Goal: Task Accomplishment & Management: Use online tool/utility

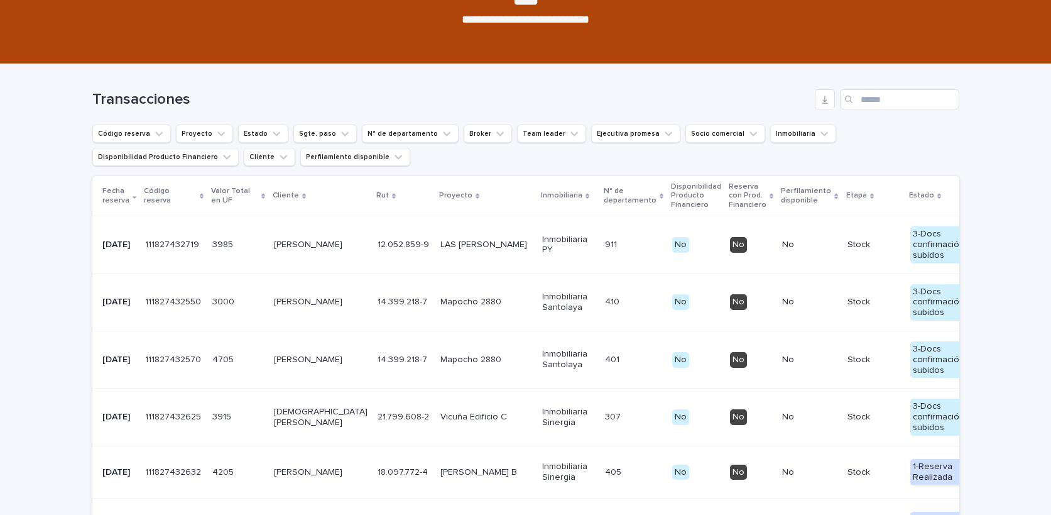
scroll to position [132, 0]
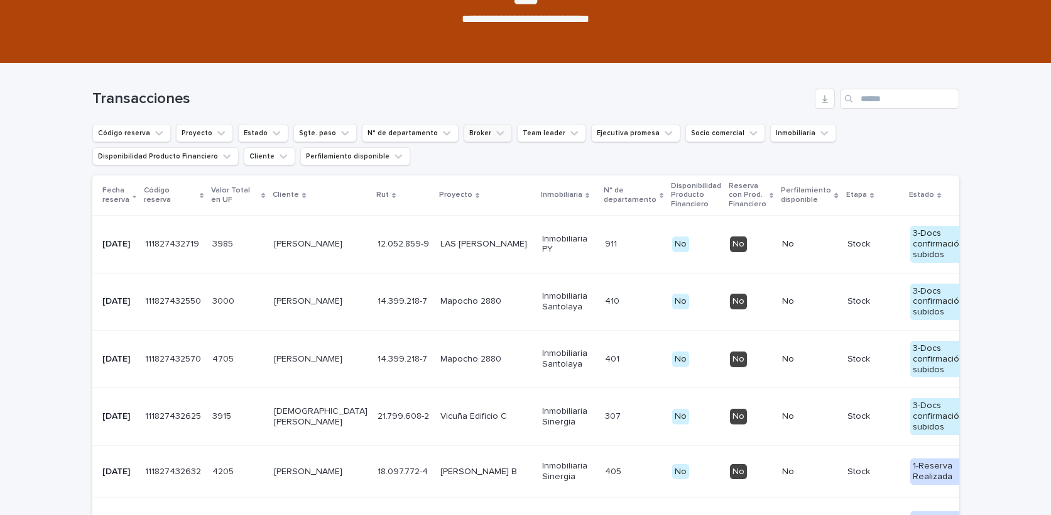
click at [494, 129] on icon "Broker" at bounding box center [500, 133] width 13 height 13
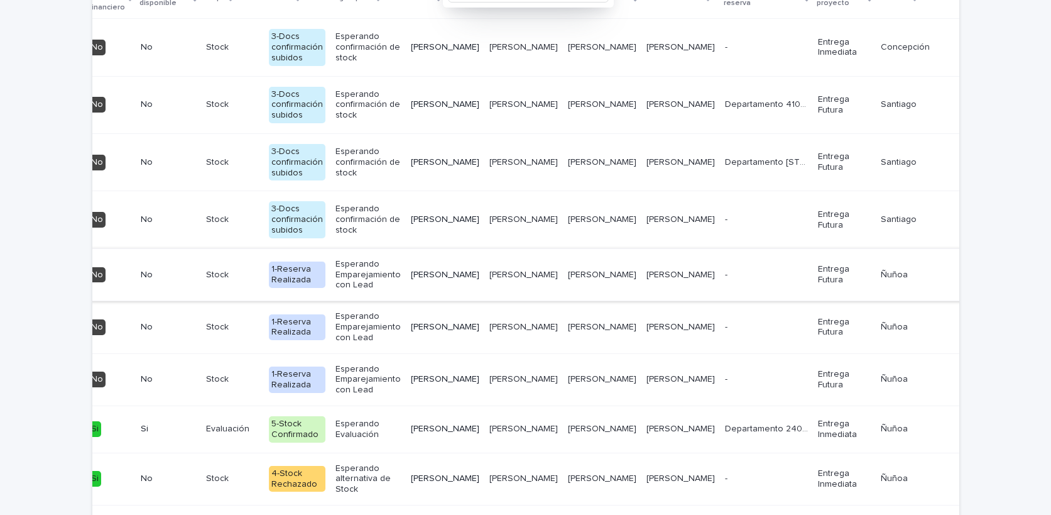
scroll to position [0, 642]
click at [990, 386] on span "Marcar referido" at bounding box center [1022, 379] width 65 height 13
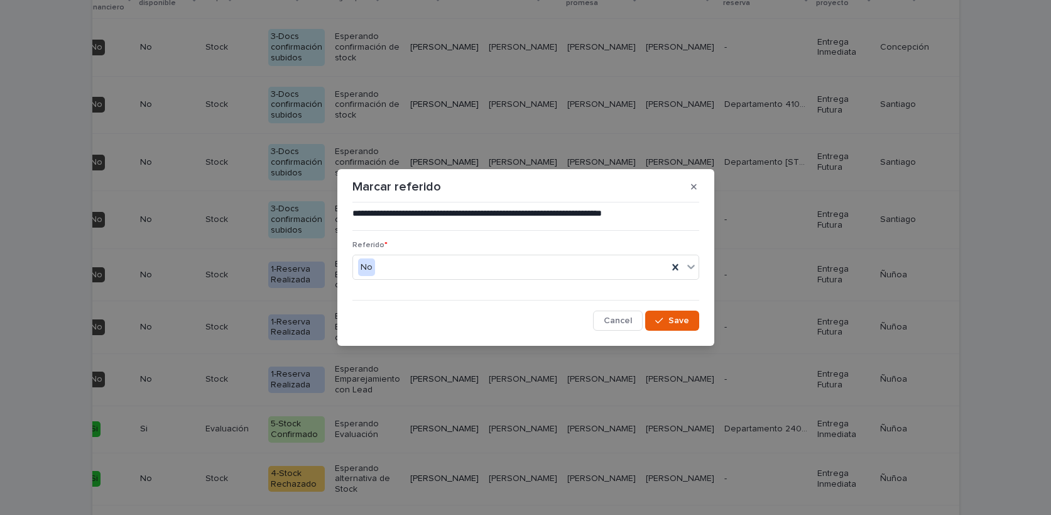
drag, startPoint x: 670, startPoint y: 319, endPoint x: 729, endPoint y: 342, distance: 64.1
click at [670, 319] on span "Save" at bounding box center [678, 320] width 21 height 9
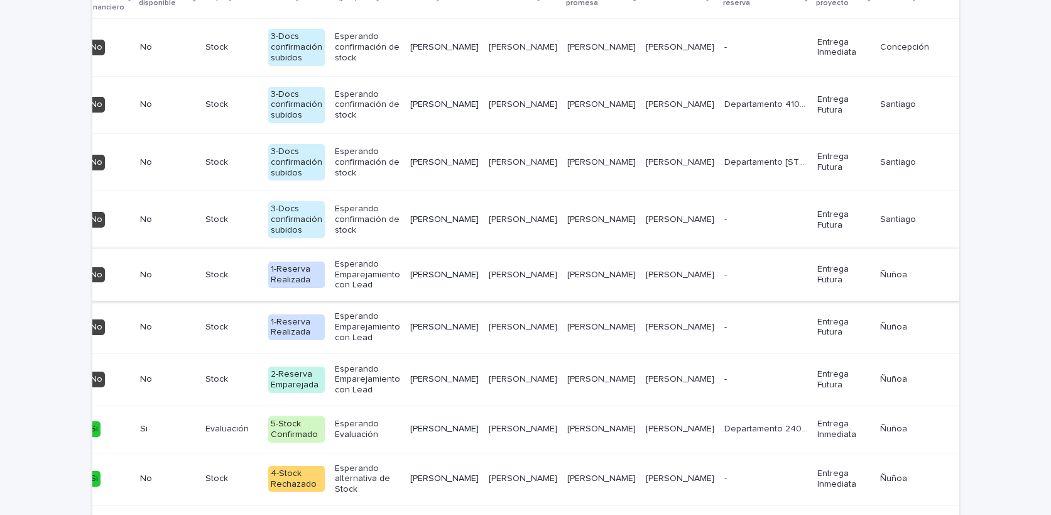
click at [990, 281] on span "Marcar referido" at bounding box center [1022, 274] width 65 height 13
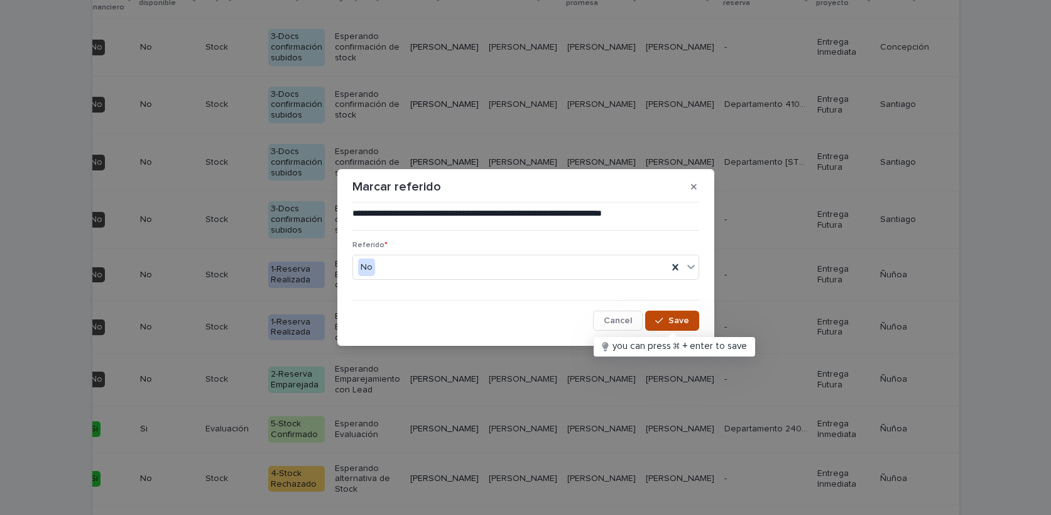
click at [670, 321] on span "Save" at bounding box center [678, 320] width 21 height 9
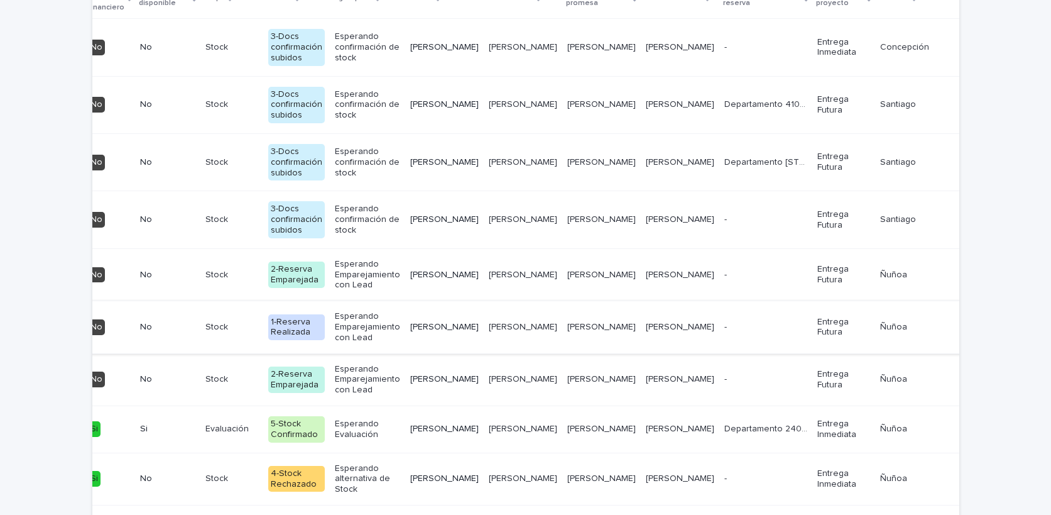
click at [990, 333] on span "Marcar referido" at bounding box center [1022, 326] width 65 height 13
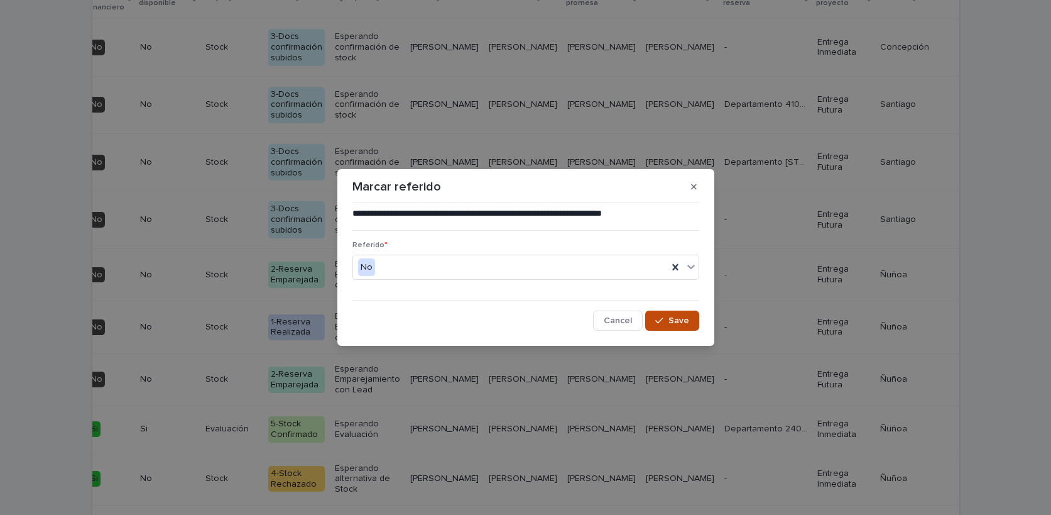
click at [667, 319] on div "button" at bounding box center [661, 320] width 13 height 9
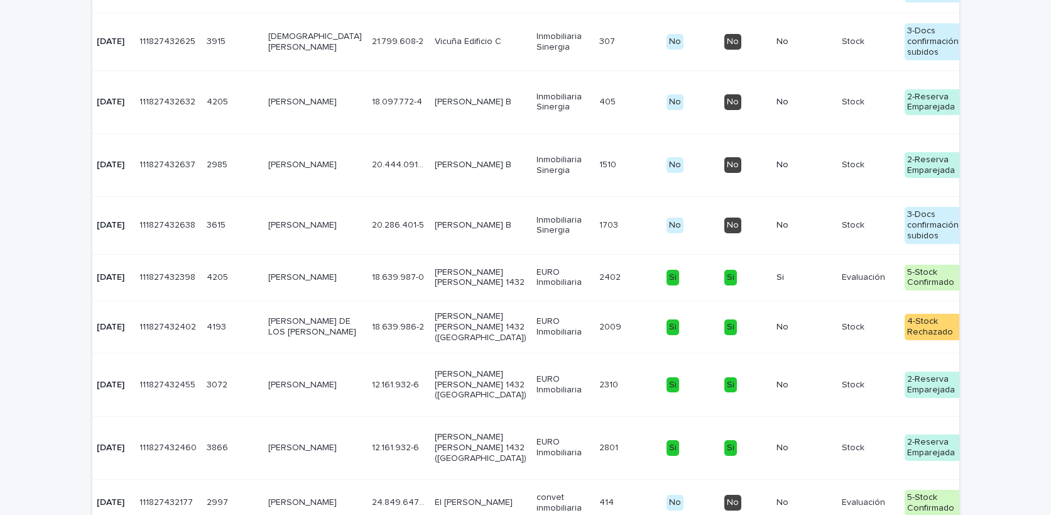
scroll to position [0, 0]
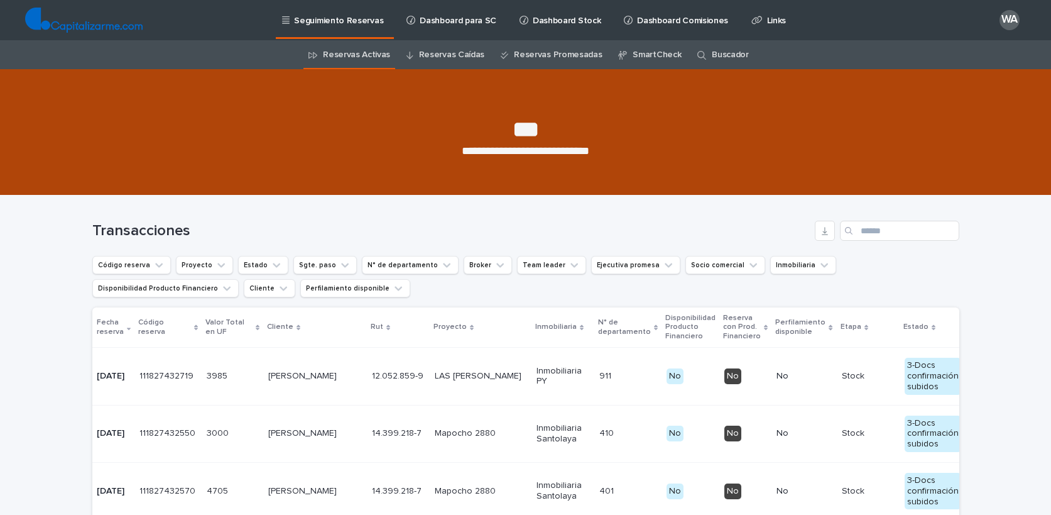
click at [1008, 20] on div "WA" at bounding box center [1010, 20] width 20 height 20
click at [976, 49] on p "Log Out" at bounding box center [997, 53] width 79 height 21
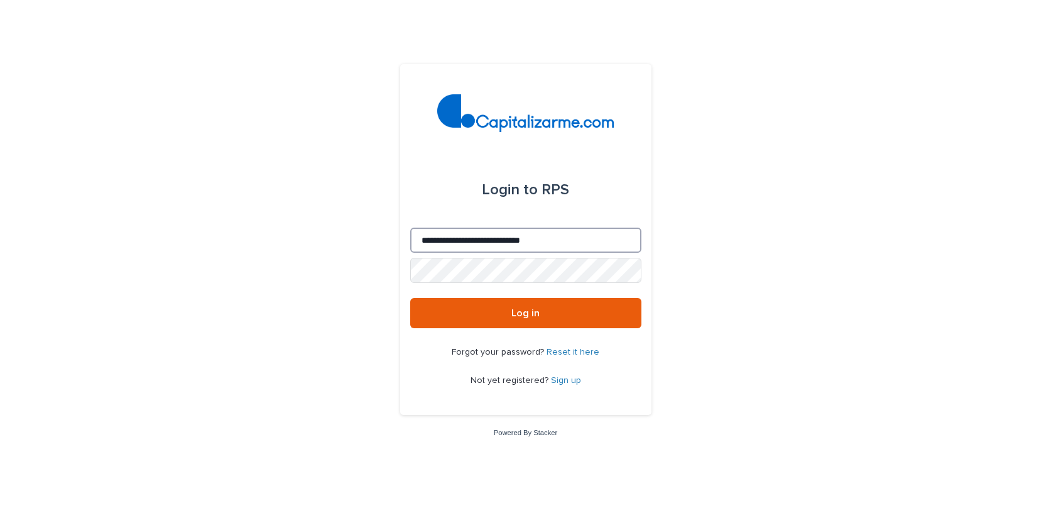
click at [459, 244] on input "**********" at bounding box center [525, 239] width 231 height 25
type input "**********"
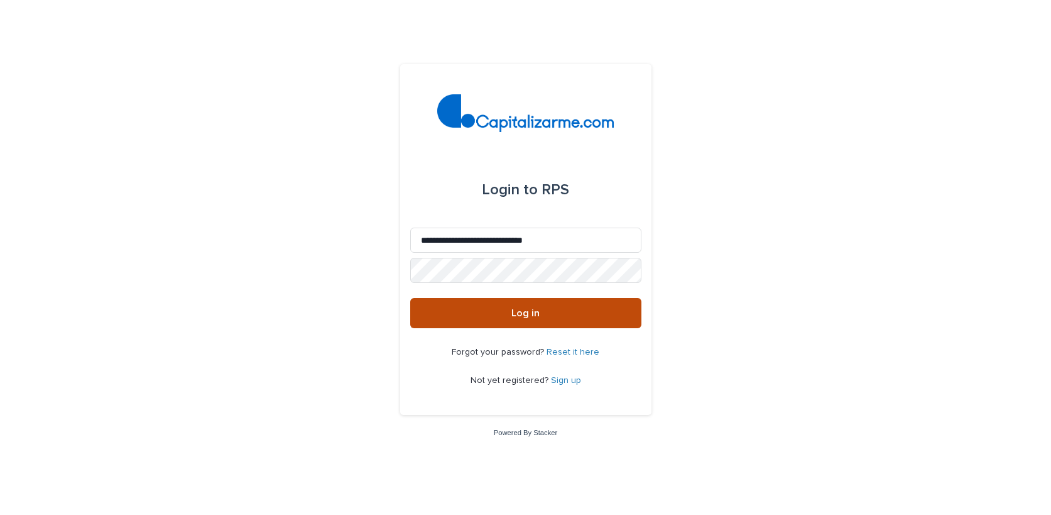
click at [542, 318] on button "Log in" at bounding box center [525, 313] width 231 height 30
